Goal: Information Seeking & Learning: Learn about a topic

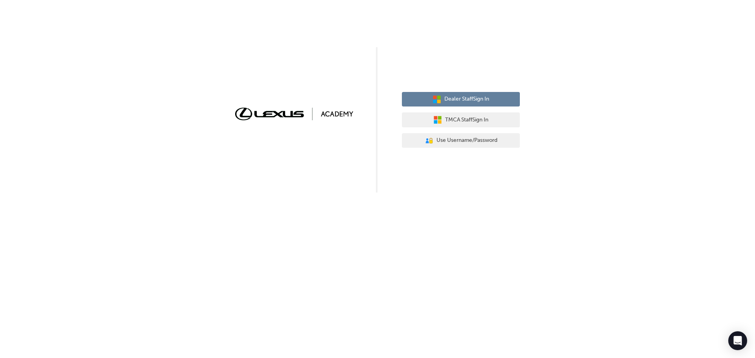
click at [481, 103] on span "Dealer Staff Sign In" at bounding box center [466, 99] width 45 height 9
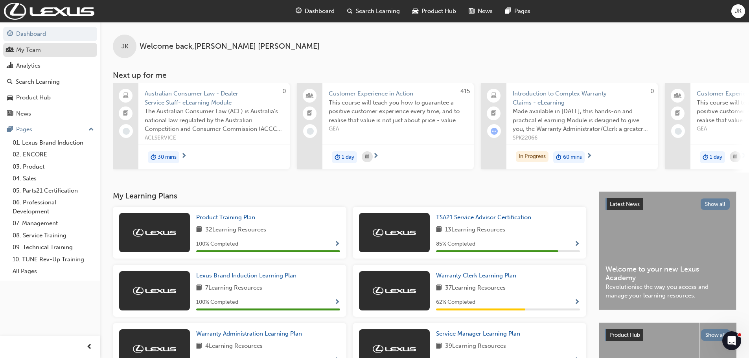
click at [33, 52] on div "My Team" at bounding box center [28, 50] width 25 height 9
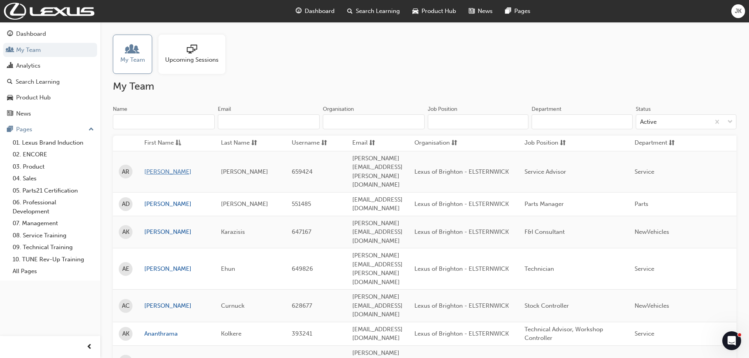
click at [154, 167] on link "[PERSON_NAME]" at bounding box center [176, 171] width 65 height 9
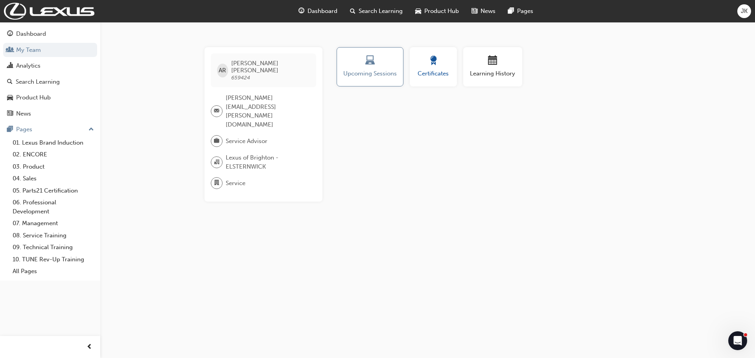
click at [441, 78] on button "Certificates" at bounding box center [433, 66] width 47 height 39
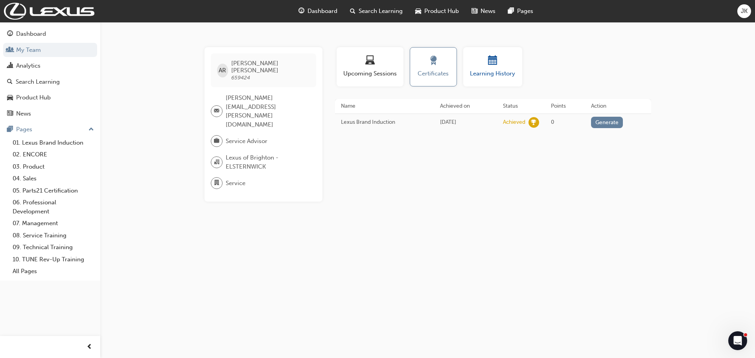
click at [500, 65] on div "button" at bounding box center [492, 62] width 47 height 12
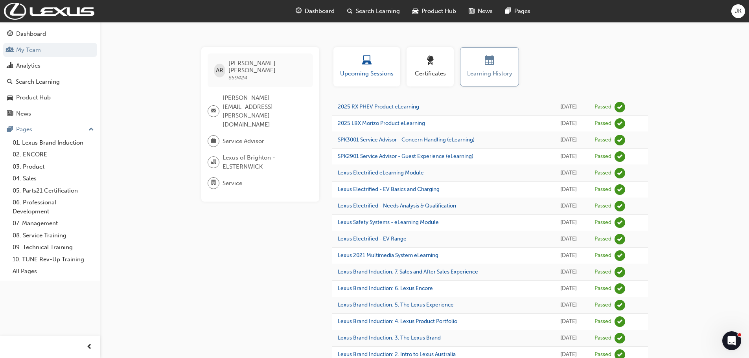
click at [362, 71] on span "Upcoming Sessions" at bounding box center [366, 73] width 55 height 9
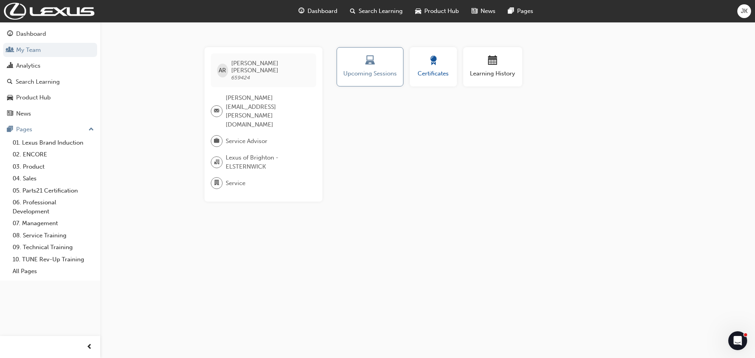
click at [427, 73] on span "Certificates" at bounding box center [432, 73] width 35 height 9
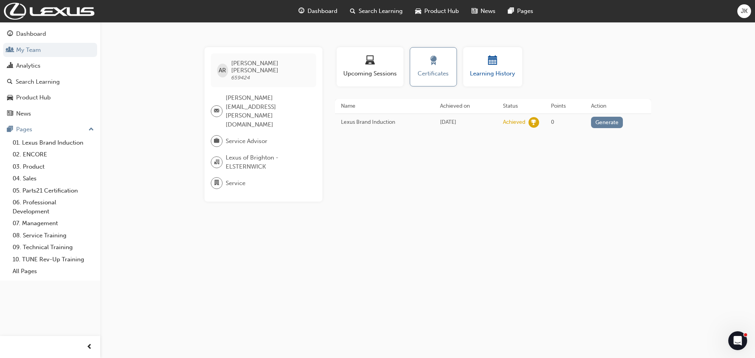
click at [497, 73] on span "Learning History" at bounding box center [492, 73] width 47 height 9
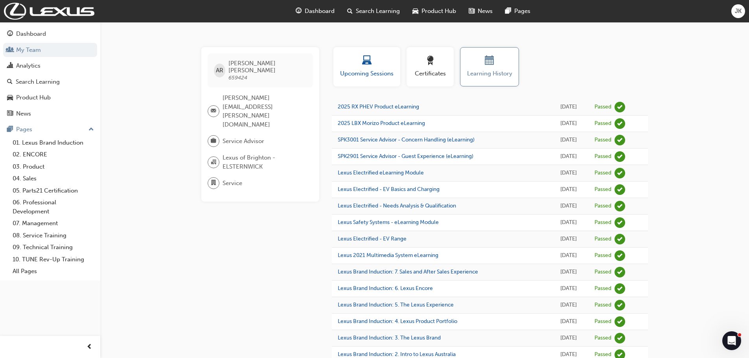
click at [366, 74] on span "Upcoming Sessions" at bounding box center [366, 73] width 55 height 9
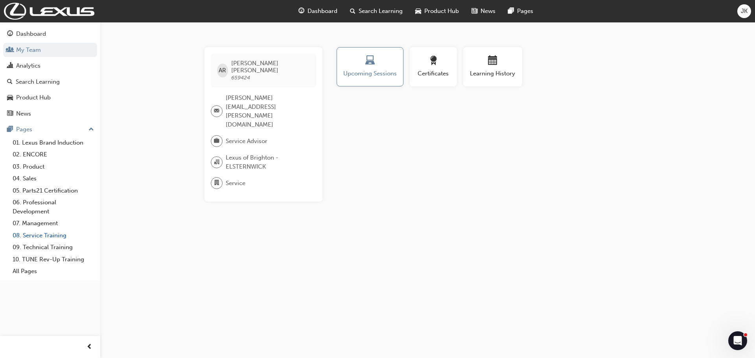
click at [51, 236] on link "08. Service Training" at bounding box center [53, 236] width 88 height 12
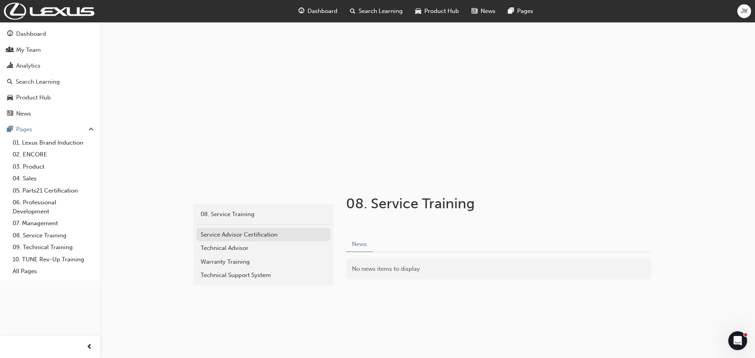
click at [243, 236] on div "Service Advisor Certification" at bounding box center [263, 234] width 126 height 9
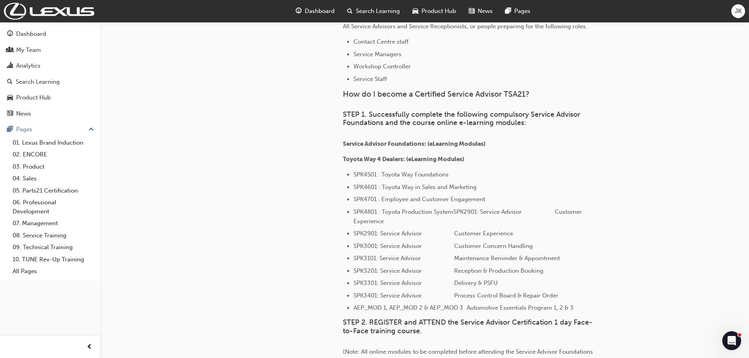
scroll to position [306, 0]
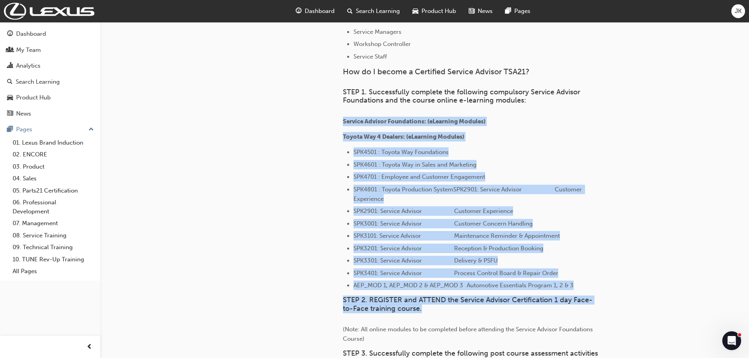
drag, startPoint x: 344, startPoint y: 120, endPoint x: 572, endPoint y: 306, distance: 294.2
click at [572, 306] on div "What is Service Advisor Certification? As a Service Advisor, you are the public…" at bounding box center [470, 241] width 255 height 632
copy div "Service Advisor Foundations: (eLearning Modules) Toyota Way 4 Dealers: (eLearni…"
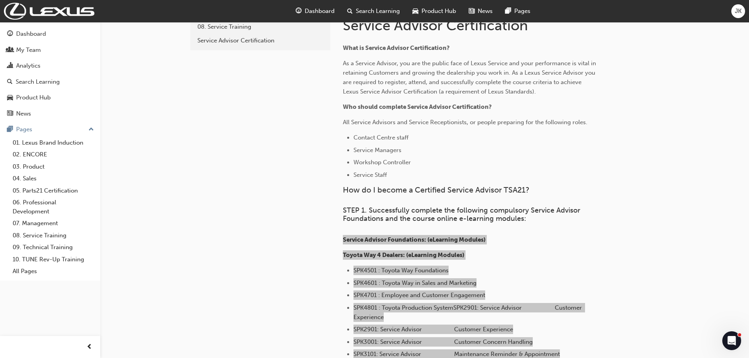
scroll to position [0, 0]
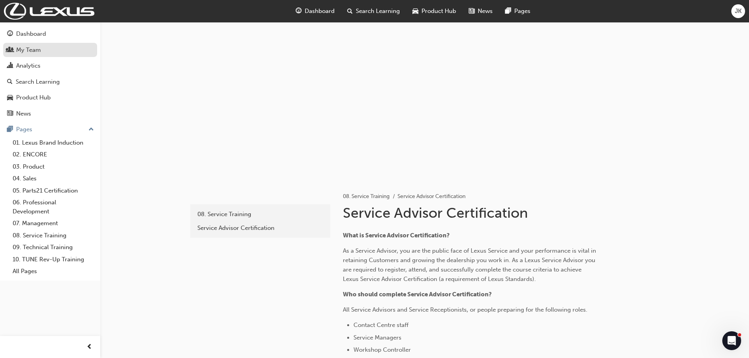
click at [34, 51] on div "My Team" at bounding box center [28, 50] width 25 height 9
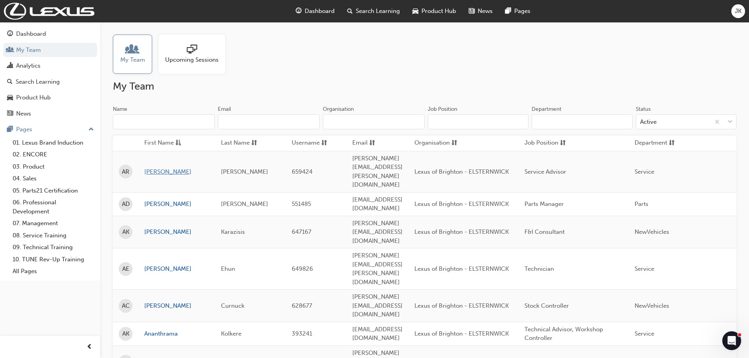
click at [151, 167] on link "Adam" at bounding box center [176, 171] width 65 height 9
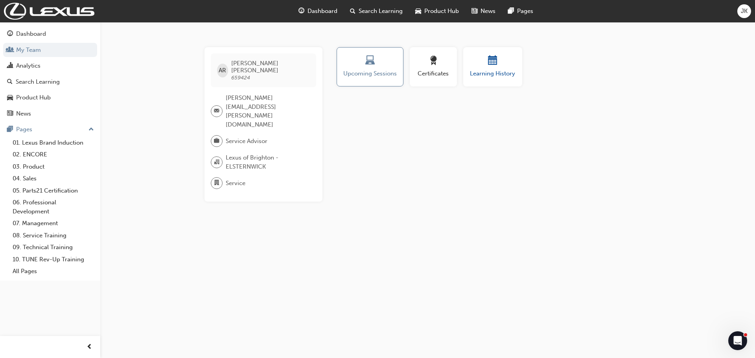
click at [503, 73] on span "Learning History" at bounding box center [492, 73] width 47 height 9
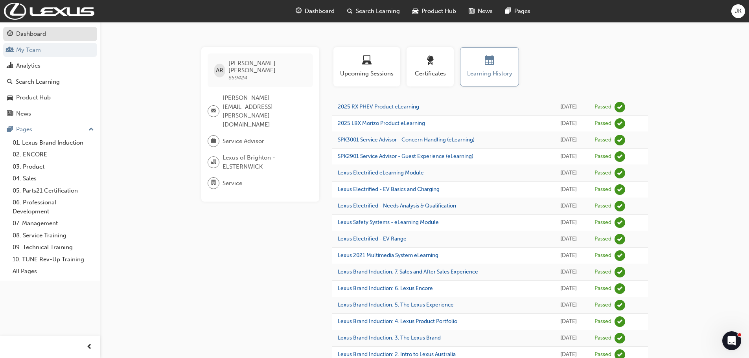
click at [35, 32] on div "Dashboard" at bounding box center [31, 33] width 30 height 9
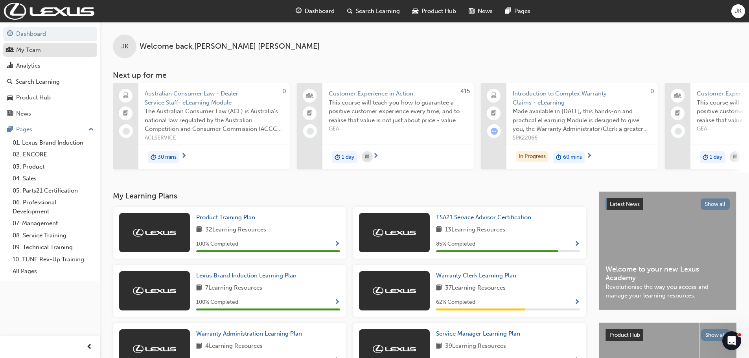
click at [30, 49] on div "My Team" at bounding box center [28, 50] width 25 height 9
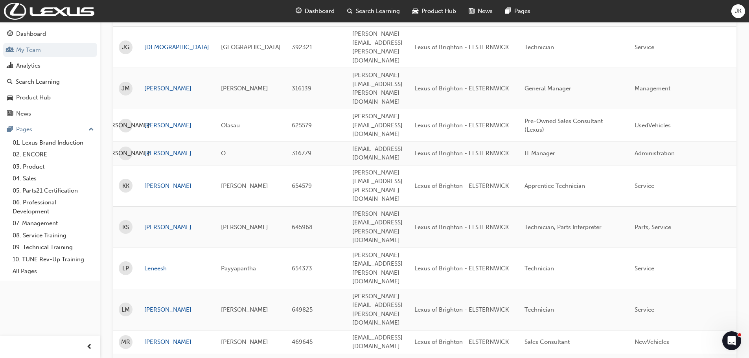
scroll to position [776, 0]
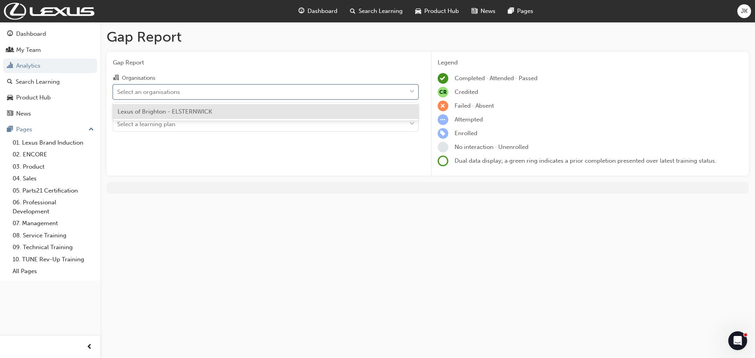
click at [143, 94] on div "Select an organisations" at bounding box center [148, 91] width 63 height 9
click at [118, 94] on input "Organisations option Lexus of Brighton - ELSTERNWICK focused, 1 of 1. 1 result …" at bounding box center [117, 91] width 1 height 7
click at [144, 109] on span "Lexus of Brighton - ELSTERNWICK" at bounding box center [165, 111] width 94 height 7
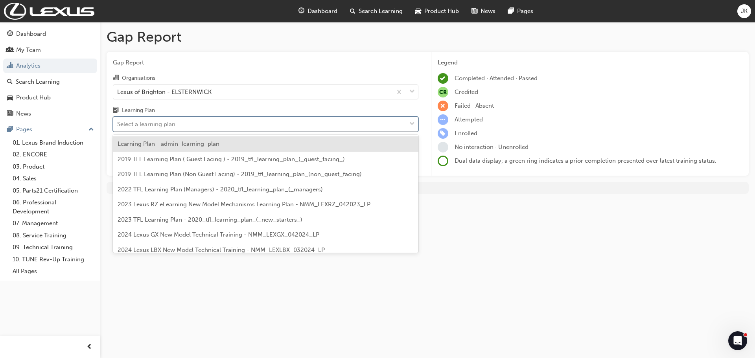
click at [140, 126] on div "Select a learning plan" at bounding box center [146, 124] width 58 height 9
click at [118, 126] on input "Learning Plan option Learning Plan - admin_learning_plan focused, 1 of 152. 152…" at bounding box center [117, 124] width 1 height 7
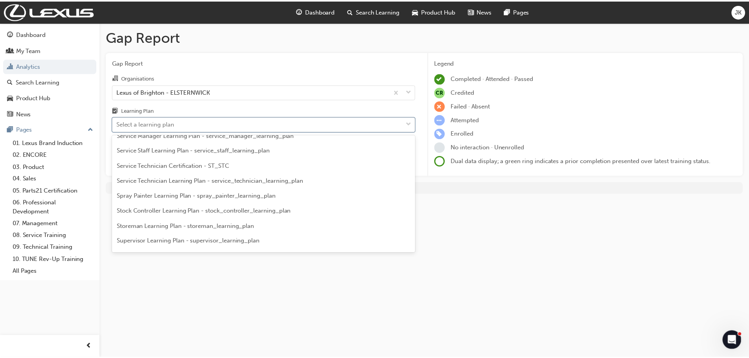
scroll to position [1847, 0]
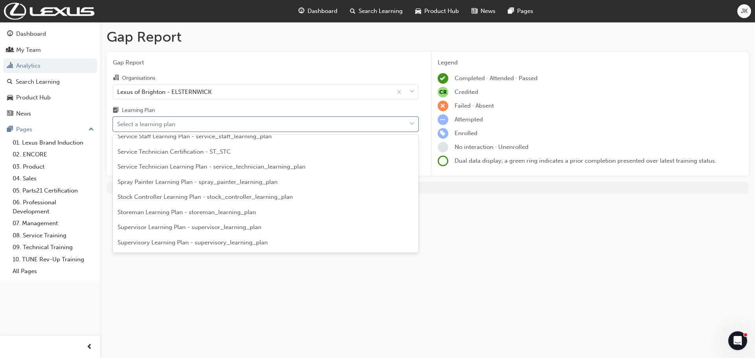
click at [167, 155] on span "Service Technician Certification - ST_STC" at bounding box center [174, 151] width 113 height 7
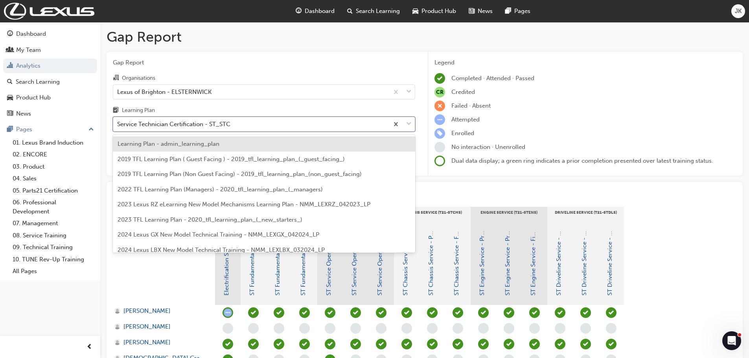
click at [190, 122] on div "Service Technician Certification - ST_STC" at bounding box center [173, 124] width 113 height 9
click at [118, 122] on input "Learning Plan option Service Technician Certification - ST_STC, selected. optio…" at bounding box center [117, 124] width 1 height 7
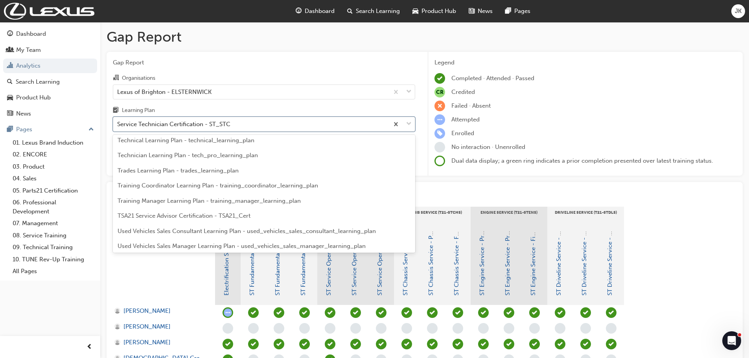
scroll to position [2043, 0]
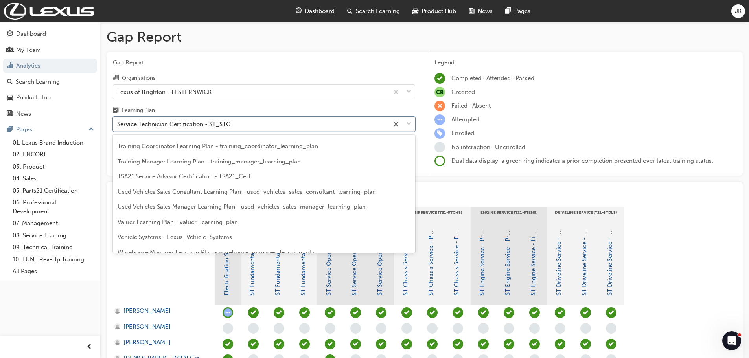
click at [189, 178] on span "TSA21 Service Advisor Certification - TSA21_Cert" at bounding box center [184, 176] width 133 height 7
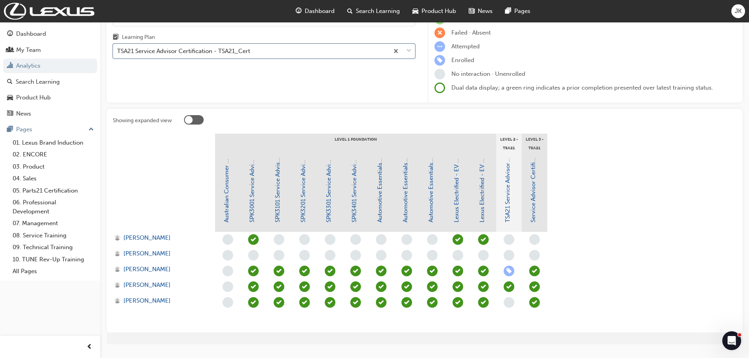
scroll to position [92, 0]
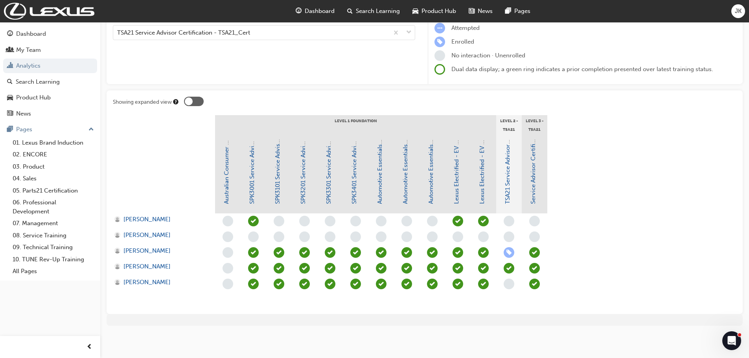
click at [571, 171] on div "Australian Consumer Law - Dealer Service Staff- eLearning Module SPK3001 Servic…" at bounding box center [394, 174] width 358 height 79
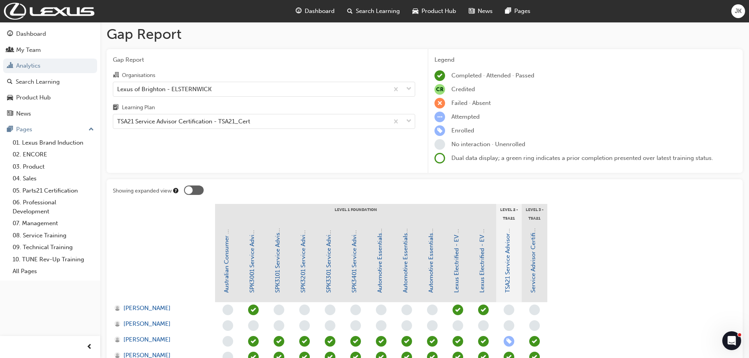
scroll to position [0, 0]
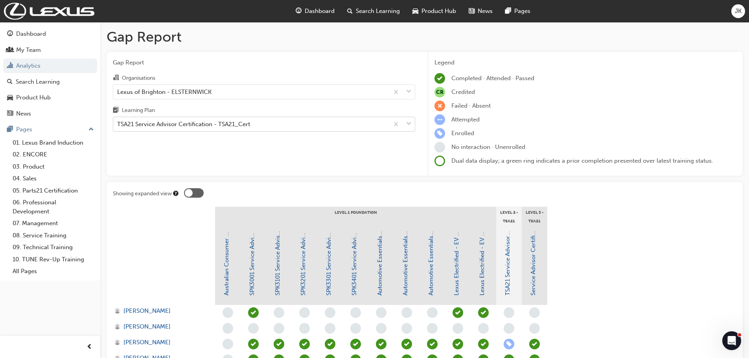
click at [210, 120] on div "TSA21 Service Advisor Certification - TSA21_Cert" at bounding box center [183, 124] width 133 height 9
click at [118, 121] on input "Learning Plan TSA21 Service Advisor Certification - TSA21_Cert" at bounding box center [117, 124] width 1 height 7
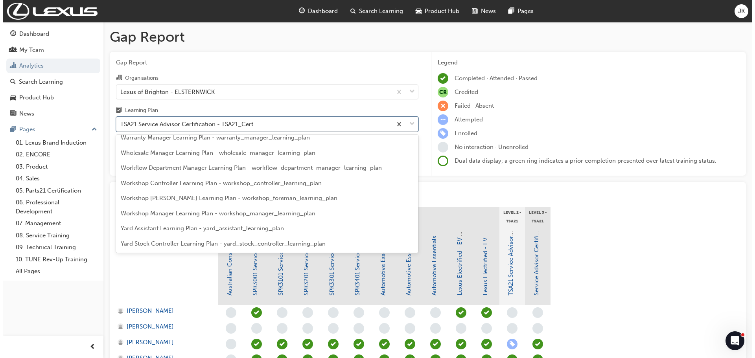
scroll to position [2164, 0]
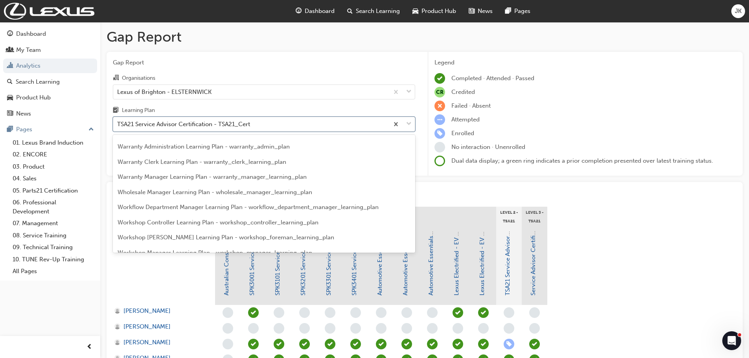
click at [181, 178] on span "Warranty Manager Learning Plan - warranty_manager_learning_plan" at bounding box center [212, 176] width 189 height 7
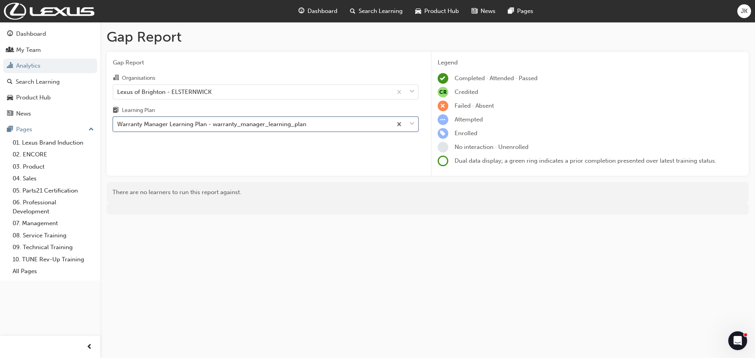
click at [178, 125] on div "Warranty Manager Learning Plan - warranty_manager_learning_plan" at bounding box center [211, 124] width 189 height 9
click at [118, 125] on input "Learning Plan option Warranty Manager Learning Plan - warranty_manager_learning…" at bounding box center [117, 124] width 1 height 7
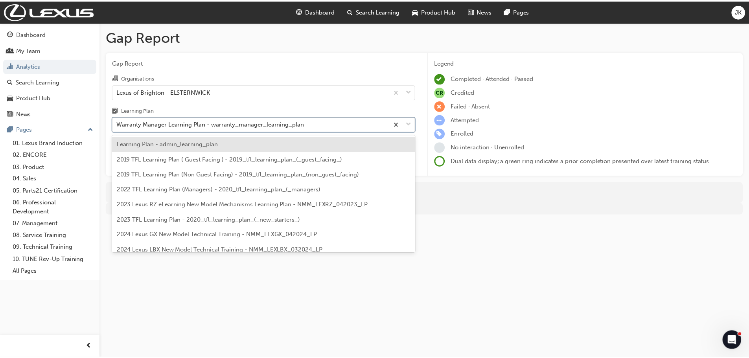
scroll to position [2101, 0]
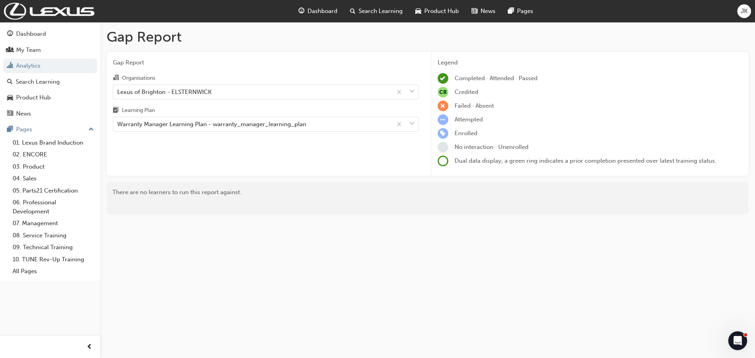
click at [550, 257] on div "Gap Report Gap Report Organisations Lexus of Brighton - ELSTERNWICK Learning Pl…" at bounding box center [377, 179] width 755 height 358
click at [62, 102] on div "Product Hub" at bounding box center [50, 98] width 86 height 10
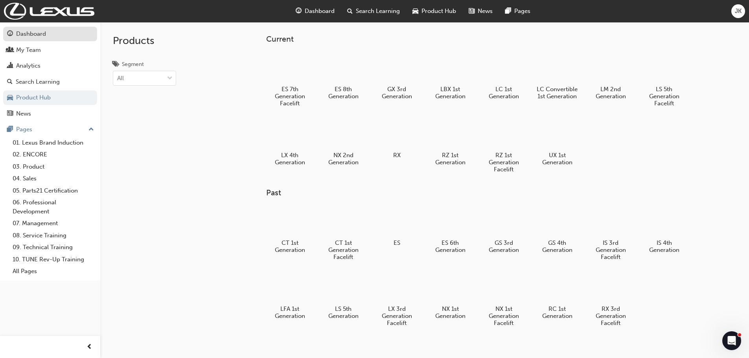
click at [42, 30] on div "Dashboard" at bounding box center [31, 33] width 30 height 9
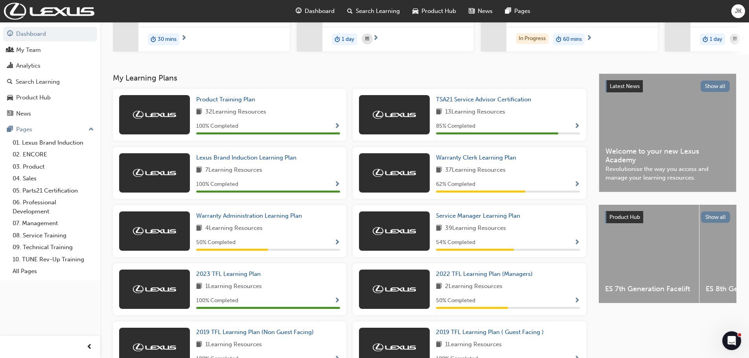
scroll to position [157, 0]
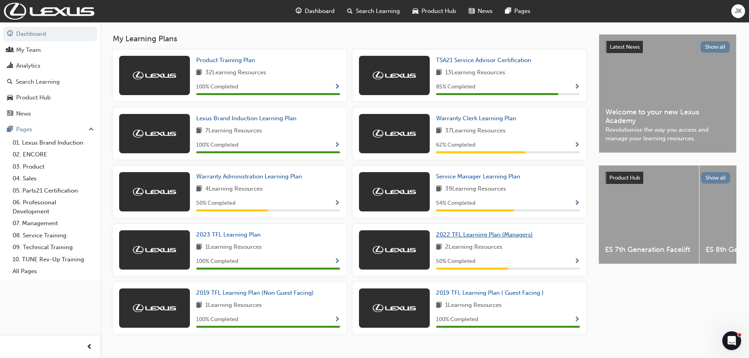
click at [473, 238] on span "2022 TFL Learning Plan (Managers)" at bounding box center [484, 234] width 97 height 7
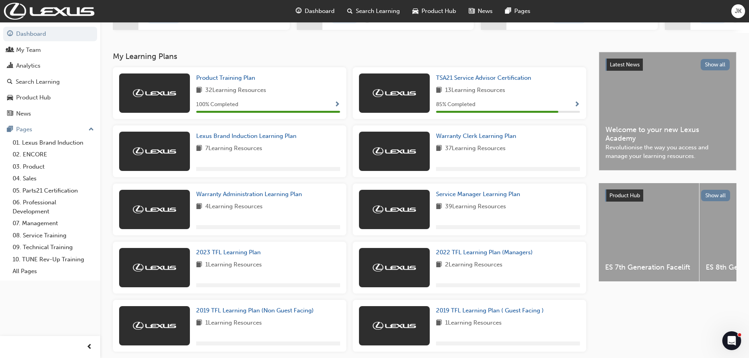
scroll to position [157, 0]
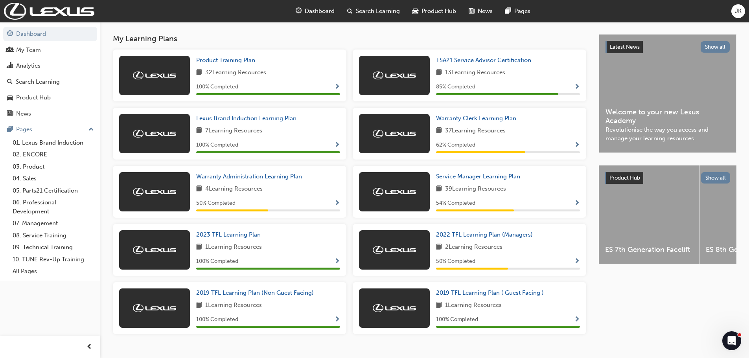
click at [479, 178] on span "Service Manager Learning Plan" at bounding box center [478, 176] width 84 height 7
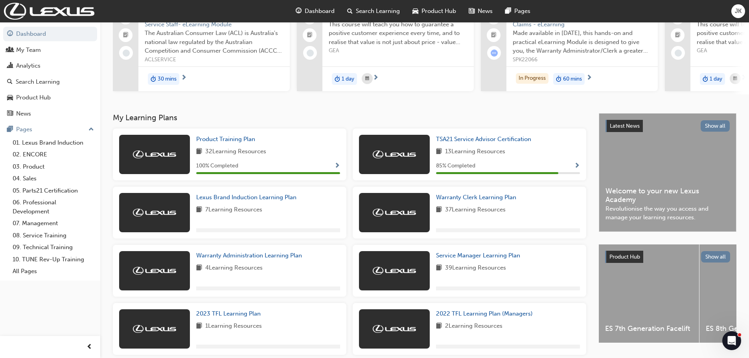
scroll to position [79, 0]
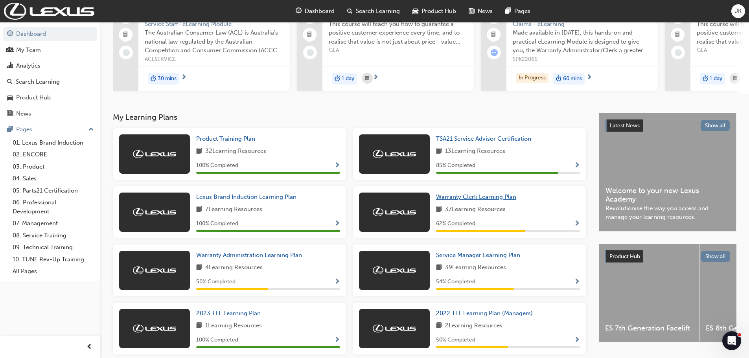
click at [490, 198] on span "Warranty Clerk Learning Plan" at bounding box center [476, 196] width 80 height 7
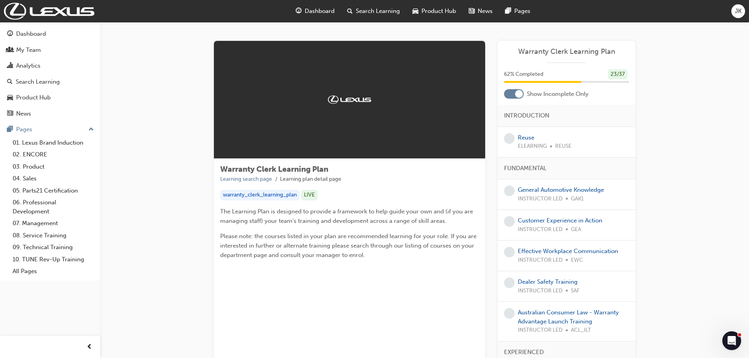
click at [519, 95] on div at bounding box center [519, 94] width 8 height 8
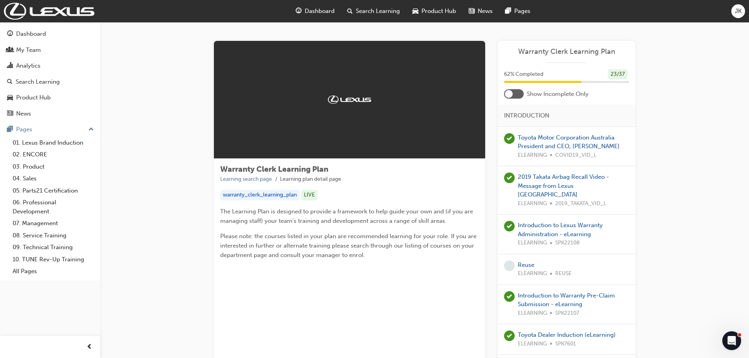
click at [519, 95] on div at bounding box center [514, 93] width 20 height 9
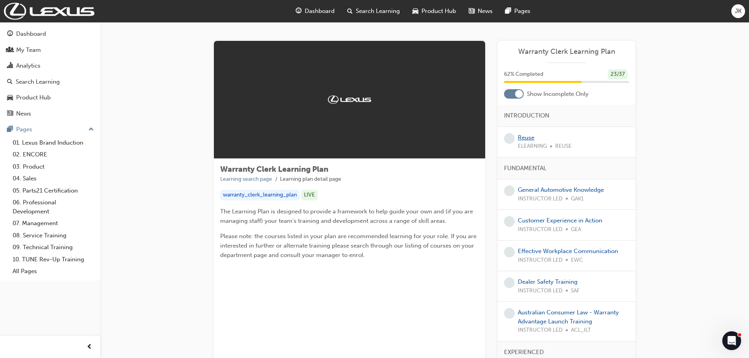
click at [527, 139] on link "Reuse" at bounding box center [526, 137] width 17 height 7
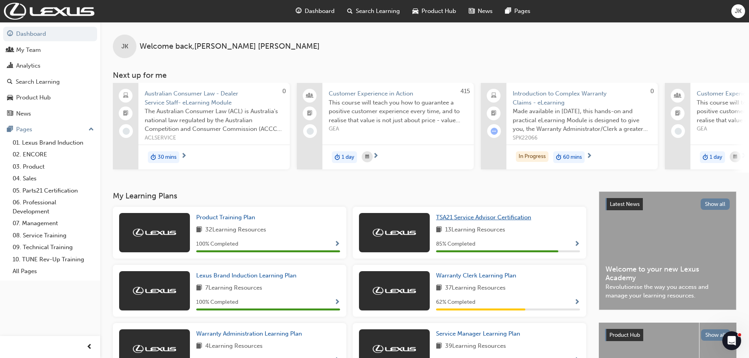
click at [470, 221] on span "TSA21 Service Advisor Certification" at bounding box center [483, 217] width 95 height 7
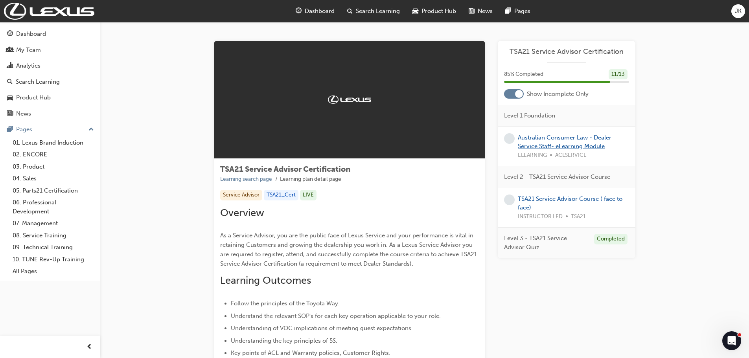
click at [533, 138] on link "Australian Consumer Law - Dealer Service Staff- eLearning Module" at bounding box center [565, 142] width 94 height 16
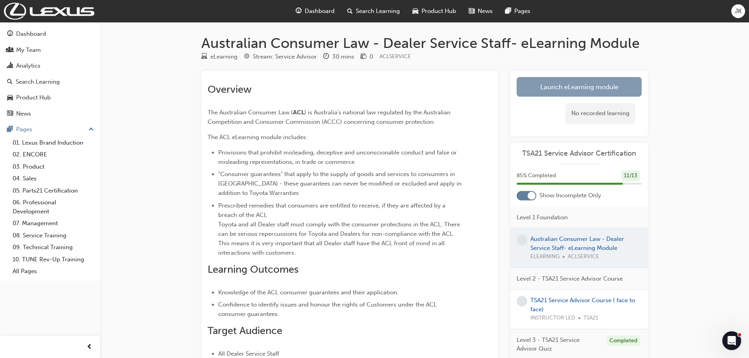
click at [580, 84] on link "Launch eLearning module" at bounding box center [578, 87] width 125 height 20
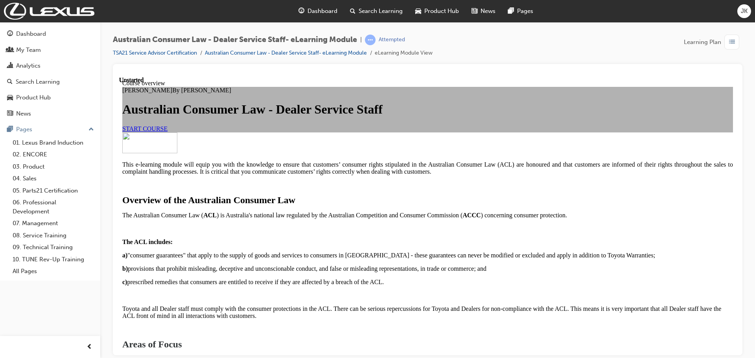
click at [167, 132] on span "START COURSE" at bounding box center [144, 128] width 45 height 7
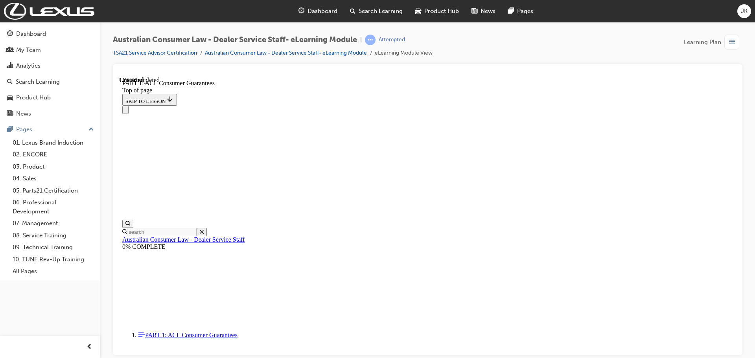
scroll to position [1270, 0]
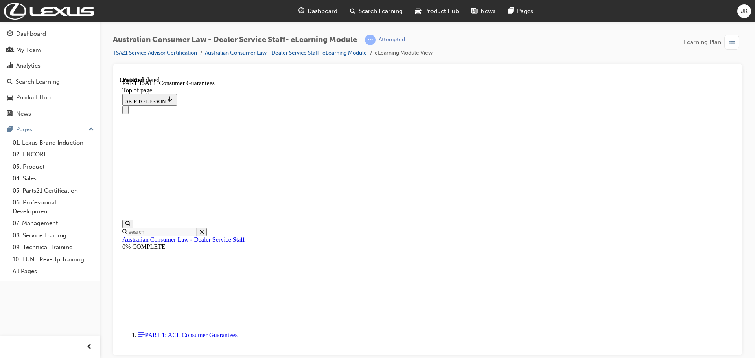
scroll to position [1307, 0]
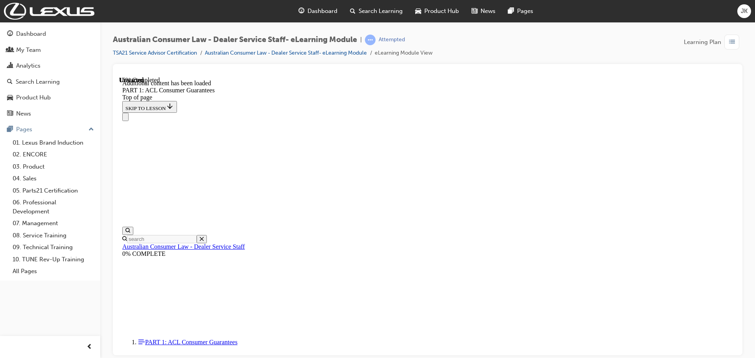
scroll to position [1501, 0]
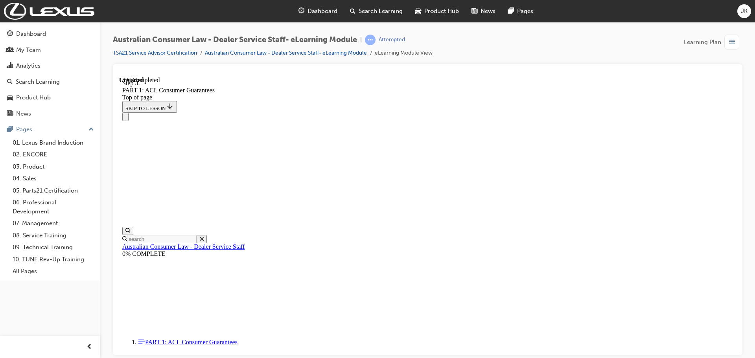
scroll to position [1501, 0]
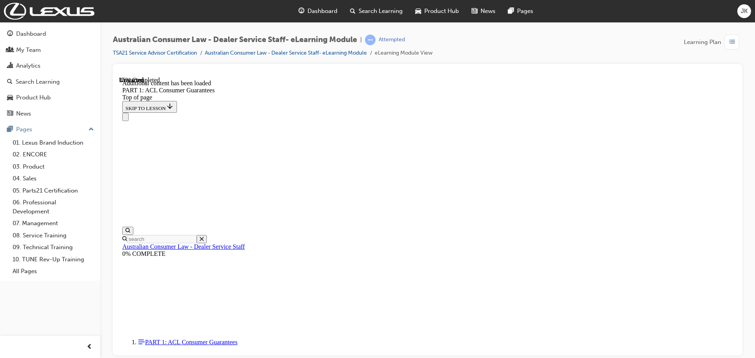
scroll to position [2427, 0]
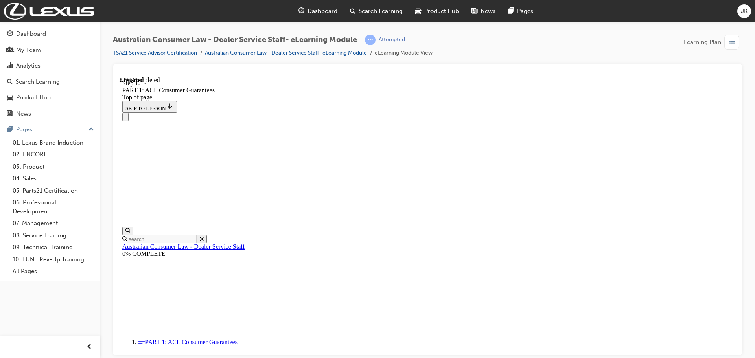
scroll to position [3520, 0]
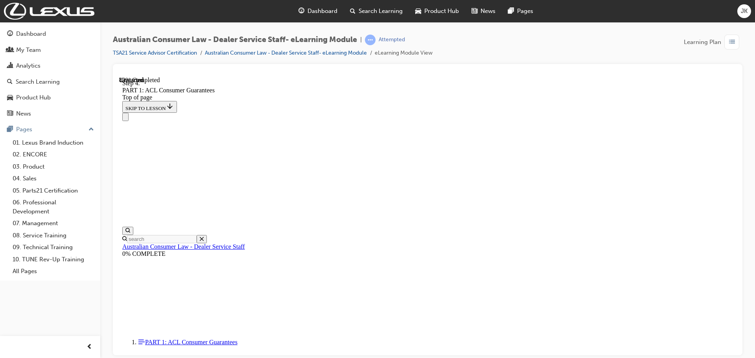
drag, startPoint x: 397, startPoint y: 127, endPoint x: 423, endPoint y: 128, distance: 25.6
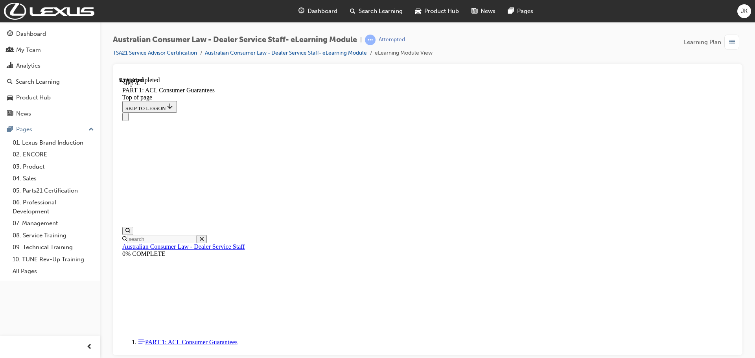
drag, startPoint x: 376, startPoint y: 222, endPoint x: 397, endPoint y: 175, distance: 51.4
drag, startPoint x: 420, startPoint y: 271, endPoint x: 444, endPoint y: 226, distance: 51.0
drag, startPoint x: 418, startPoint y: 271, endPoint x: 437, endPoint y: 269, distance: 19.0
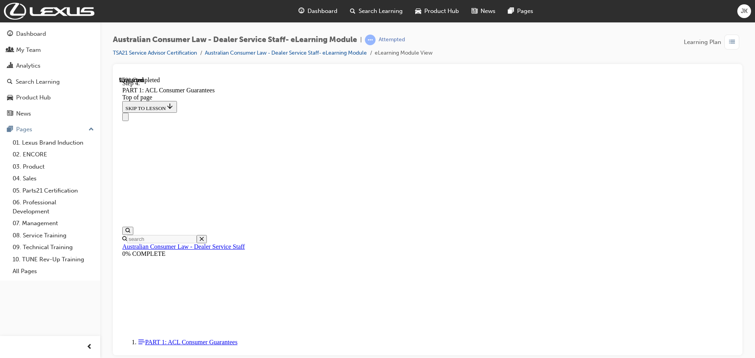
drag, startPoint x: 413, startPoint y: 309, endPoint x: 440, endPoint y: 308, distance: 26.8
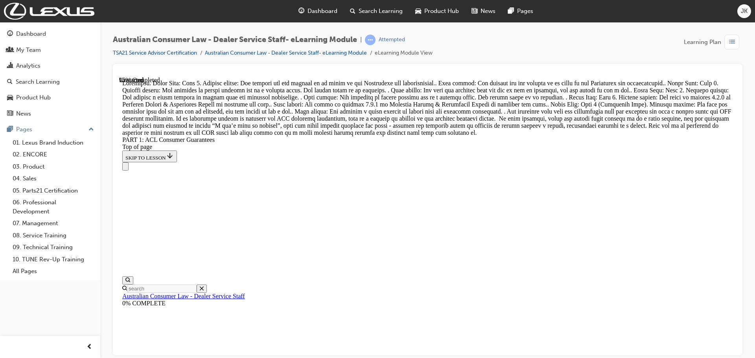
scroll to position [8612, 0]
drag, startPoint x: 387, startPoint y: 142, endPoint x: 406, endPoint y: 141, distance: 19.3
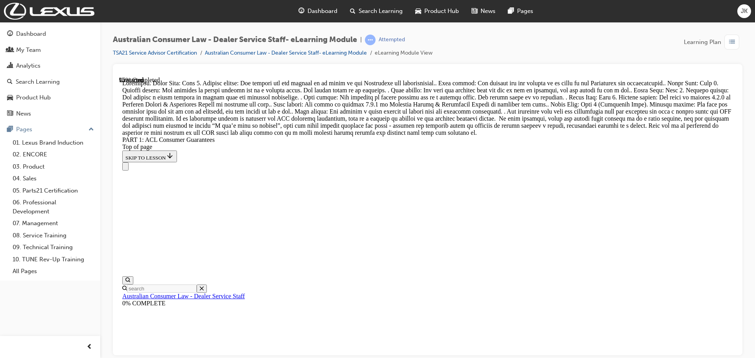
drag, startPoint x: 407, startPoint y: 280, endPoint x: 427, endPoint y: 188, distance: 94.2
drag, startPoint x: 404, startPoint y: 274, endPoint x: 413, endPoint y: 226, distance: 49.6
drag, startPoint x: 406, startPoint y: 324, endPoint x: 422, endPoint y: 278, distance: 49.1
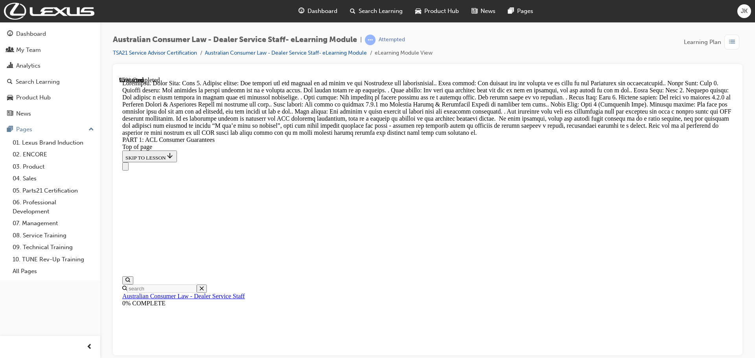
drag, startPoint x: 406, startPoint y: 317, endPoint x: 430, endPoint y: 271, distance: 52.2
drag, startPoint x: 397, startPoint y: 234, endPoint x: 418, endPoint y: 283, distance: 53.0
drag, startPoint x: 418, startPoint y: 184, endPoint x: 438, endPoint y: 183, distance: 20.5
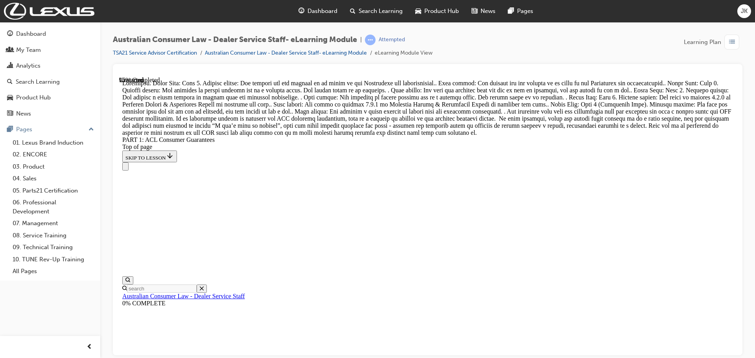
scroll to position [8332, 0]
drag, startPoint x: 415, startPoint y: 314, endPoint x: 412, endPoint y: 222, distance: 92.8
drag, startPoint x: 434, startPoint y: 310, endPoint x: 454, endPoint y: 310, distance: 20.0
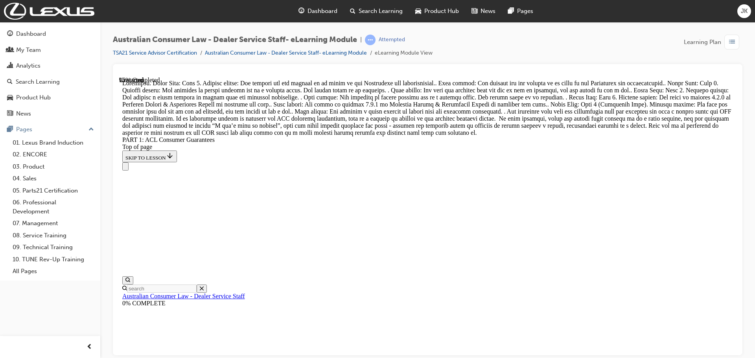
scroll to position [8410, 0]
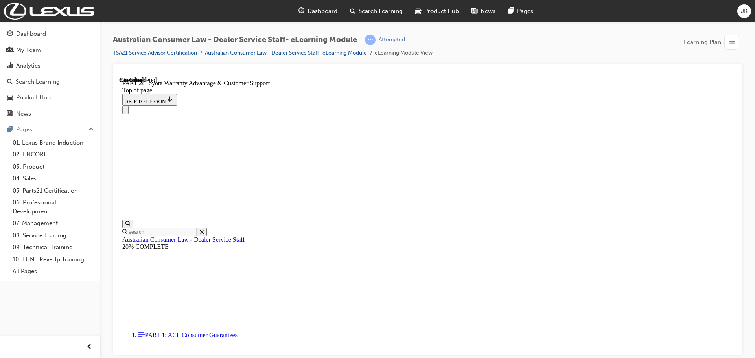
scroll to position [535, 0]
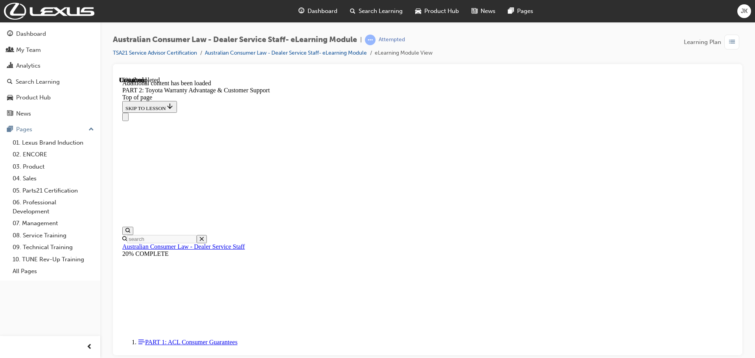
scroll to position [790, 0]
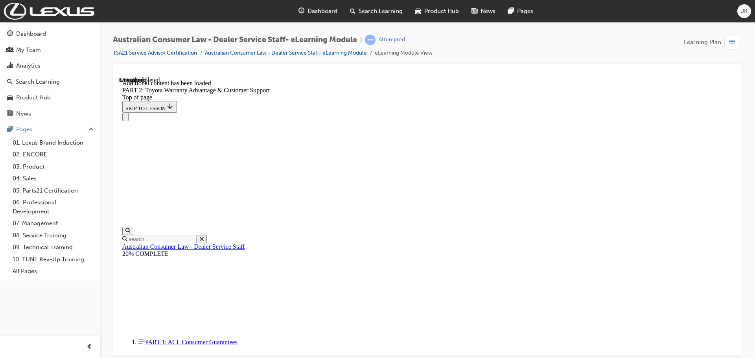
scroll to position [1764, 0]
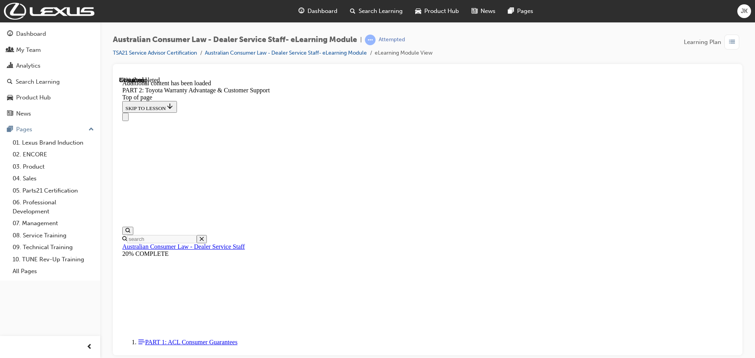
scroll to position [2853, 0]
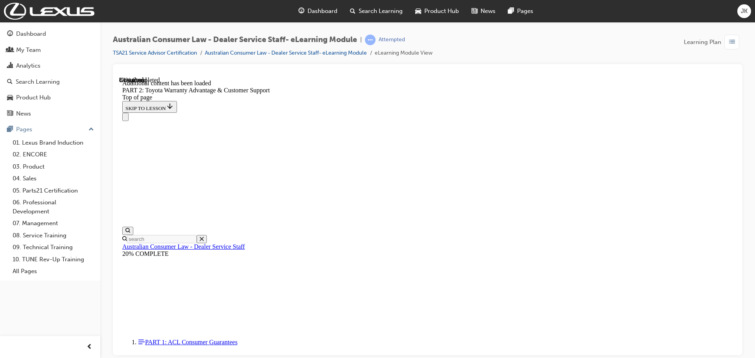
drag, startPoint x: 390, startPoint y: 294, endPoint x: 386, endPoint y: 296, distance: 4.5
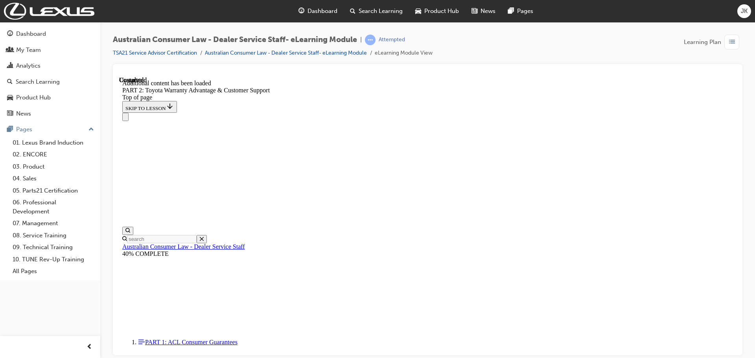
scroll to position [3277, 0]
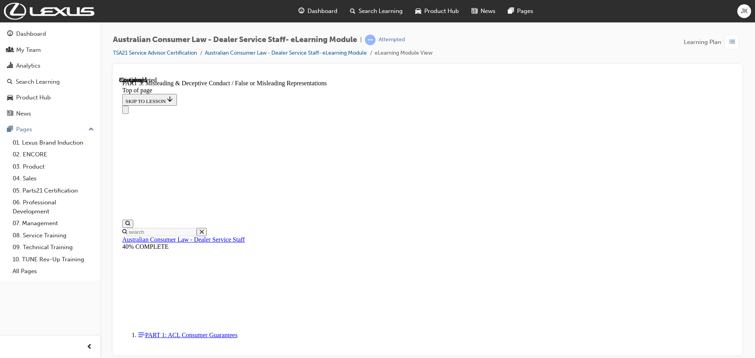
scroll to position [496, 0]
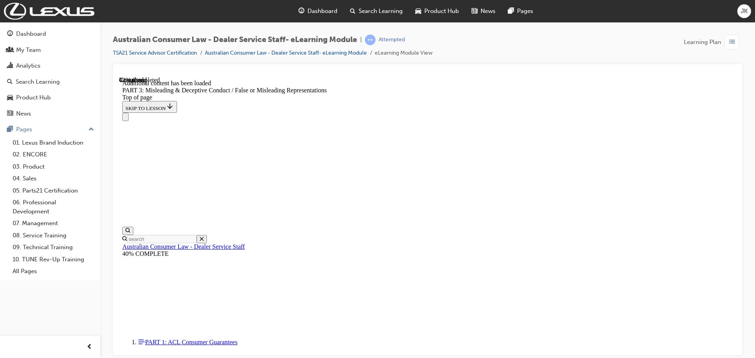
scroll to position [1832, 0]
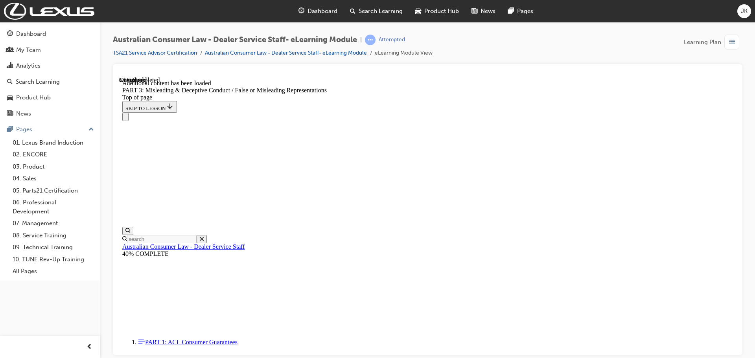
scroll to position [2278, 0]
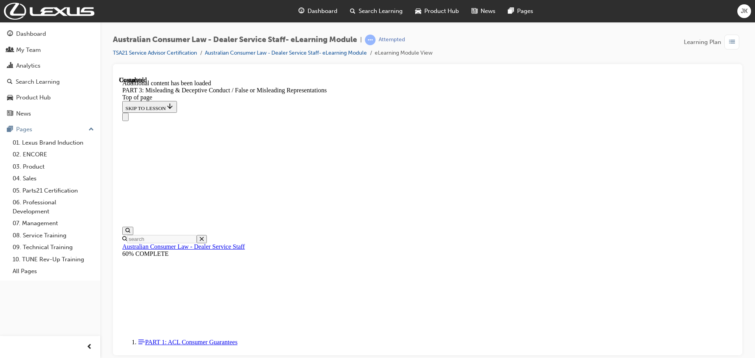
scroll to position [3252, 0]
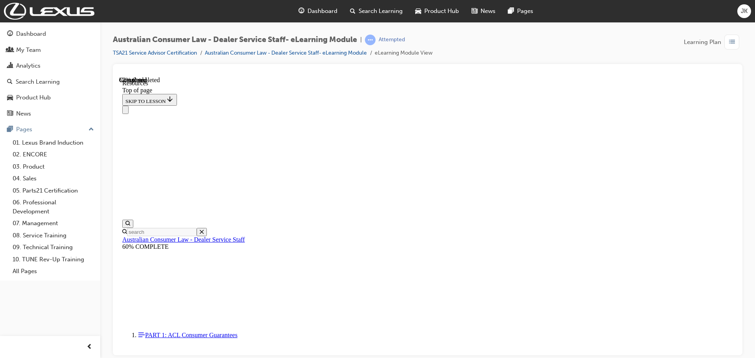
scroll to position [380, 0]
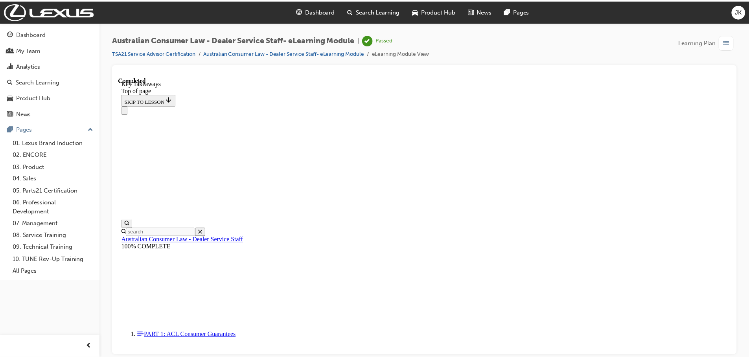
scroll to position [182, 0]
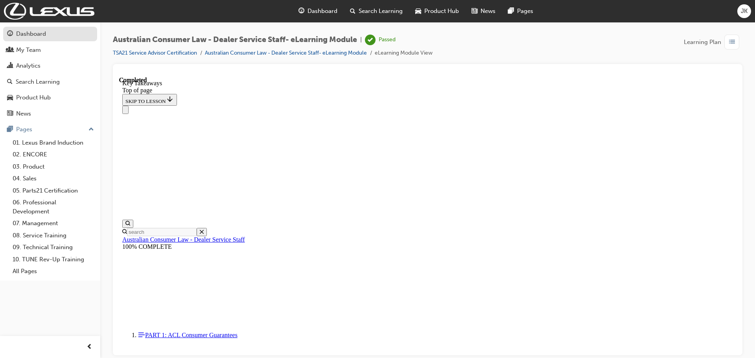
click at [38, 35] on div "Dashboard" at bounding box center [31, 33] width 30 height 9
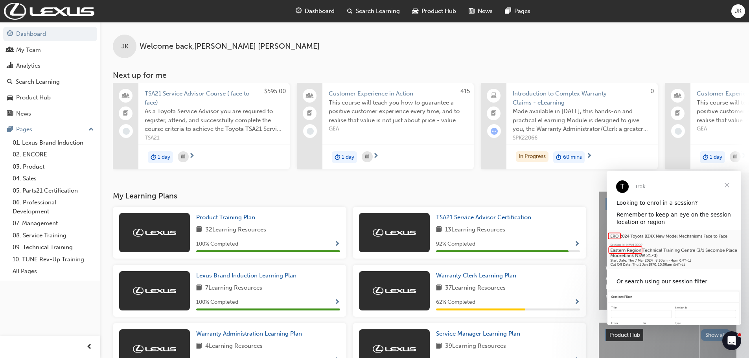
click at [724, 184] on span "Close" at bounding box center [727, 185] width 28 height 28
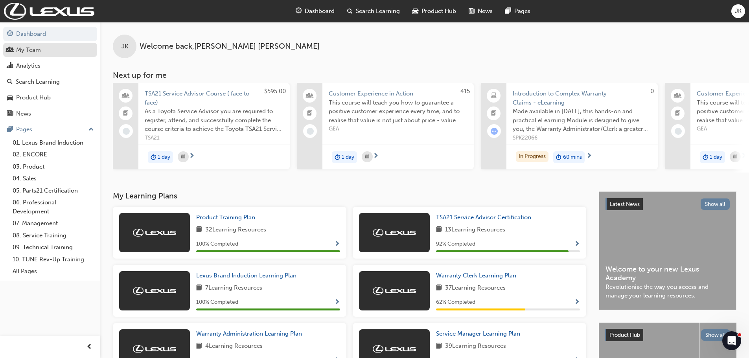
click at [36, 52] on div "My Team" at bounding box center [28, 50] width 25 height 9
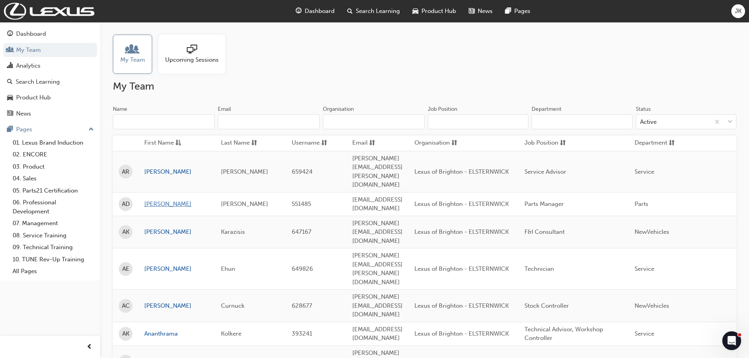
click at [152, 200] on link "Adrian" at bounding box center [176, 204] width 65 height 9
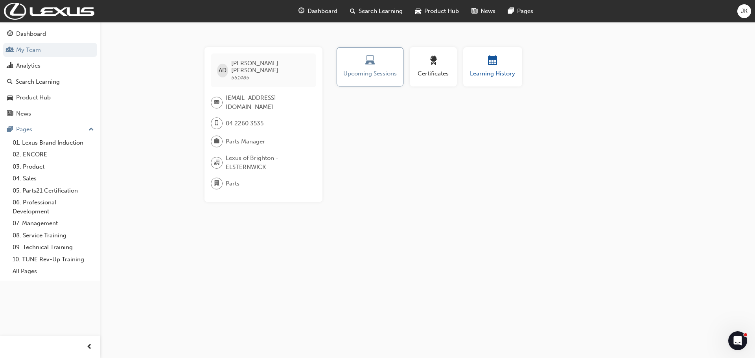
click at [489, 74] on span "Learning History" at bounding box center [492, 73] width 47 height 9
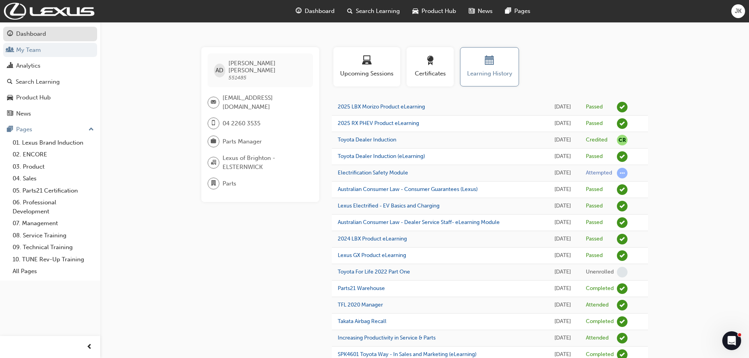
click at [48, 34] on div "Dashboard" at bounding box center [50, 34] width 86 height 10
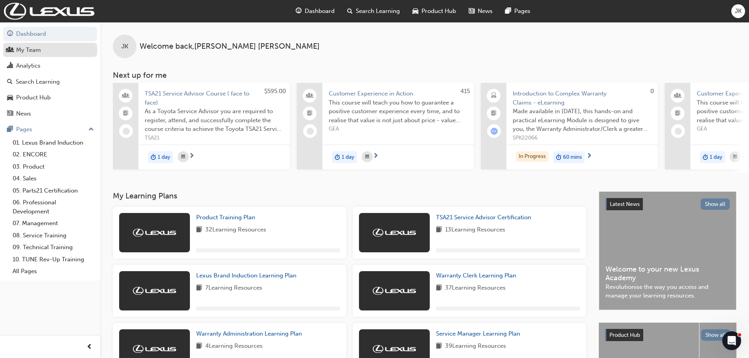
click at [37, 48] on div "My Team" at bounding box center [28, 50] width 25 height 9
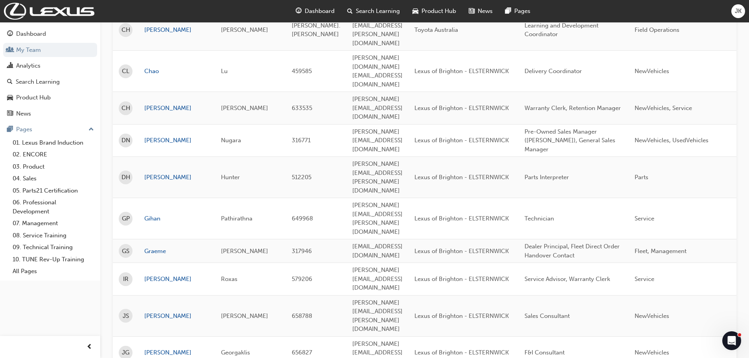
scroll to position [393, 0]
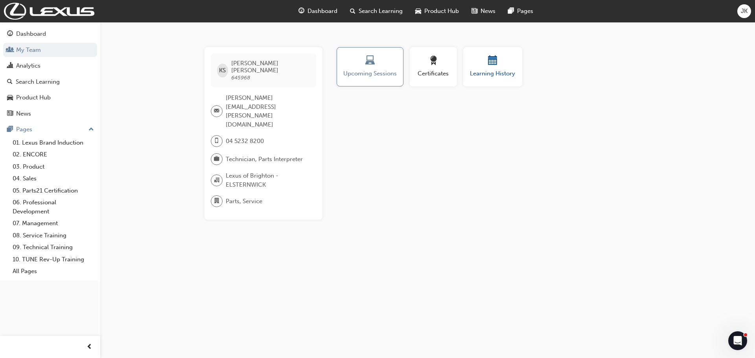
click at [483, 75] on span "Learning History" at bounding box center [492, 73] width 47 height 9
